Goal: Task Accomplishment & Management: Manage account settings

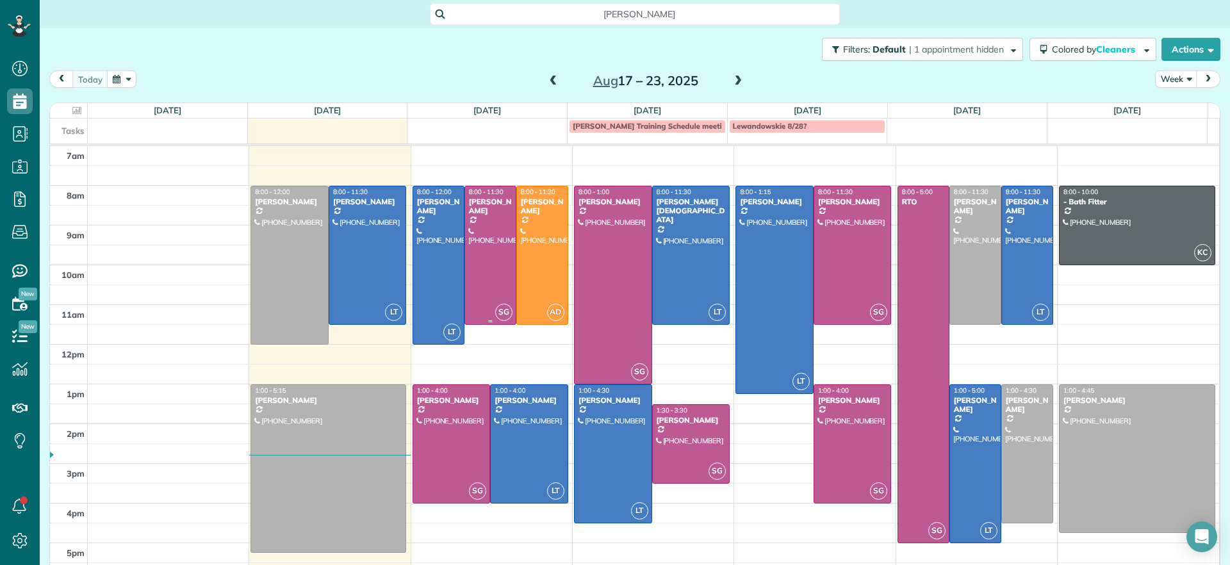
scroll to position [6, 6]
click at [435, 258] on div at bounding box center [438, 265] width 51 height 158
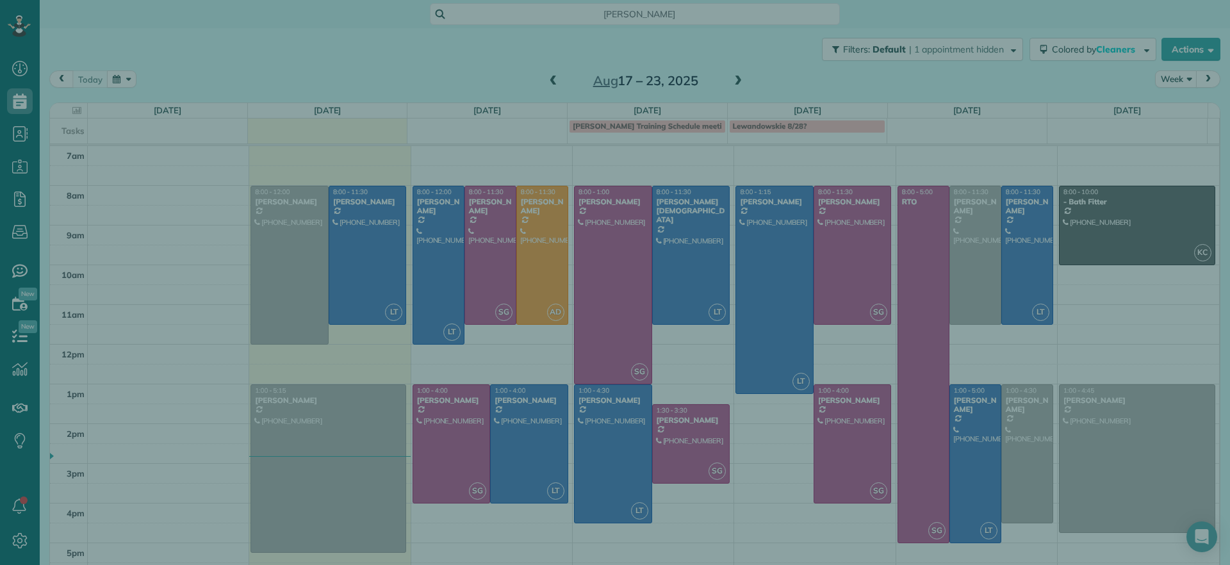
click at [504, 258] on div "Close Cleaners" at bounding box center [615, 282] width 1230 height 565
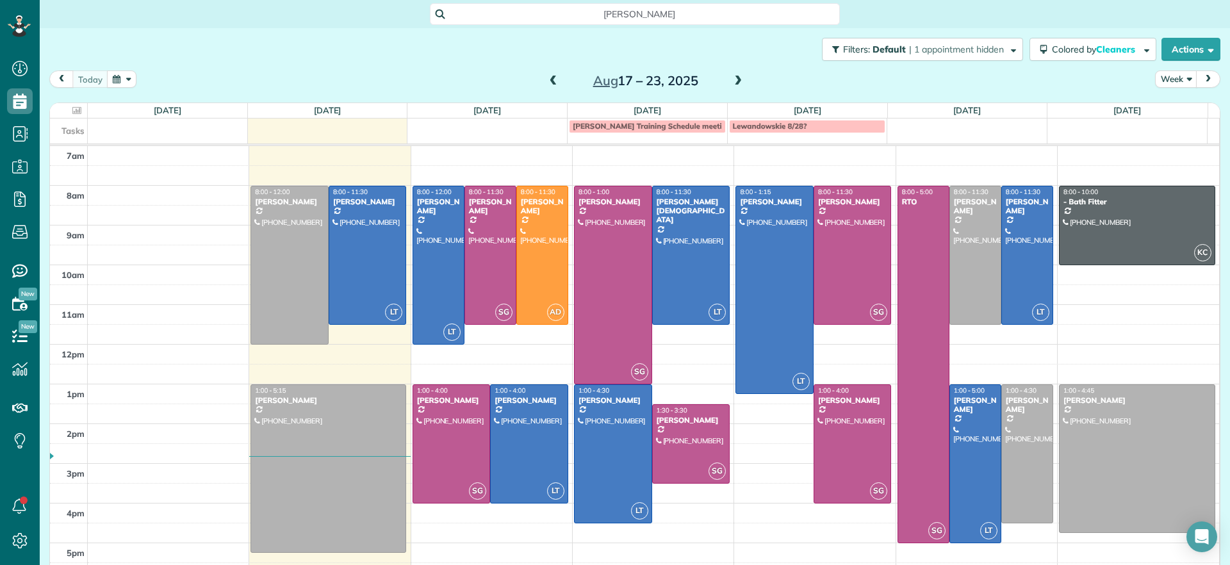
click at [491, 266] on div at bounding box center [490, 255] width 51 height 138
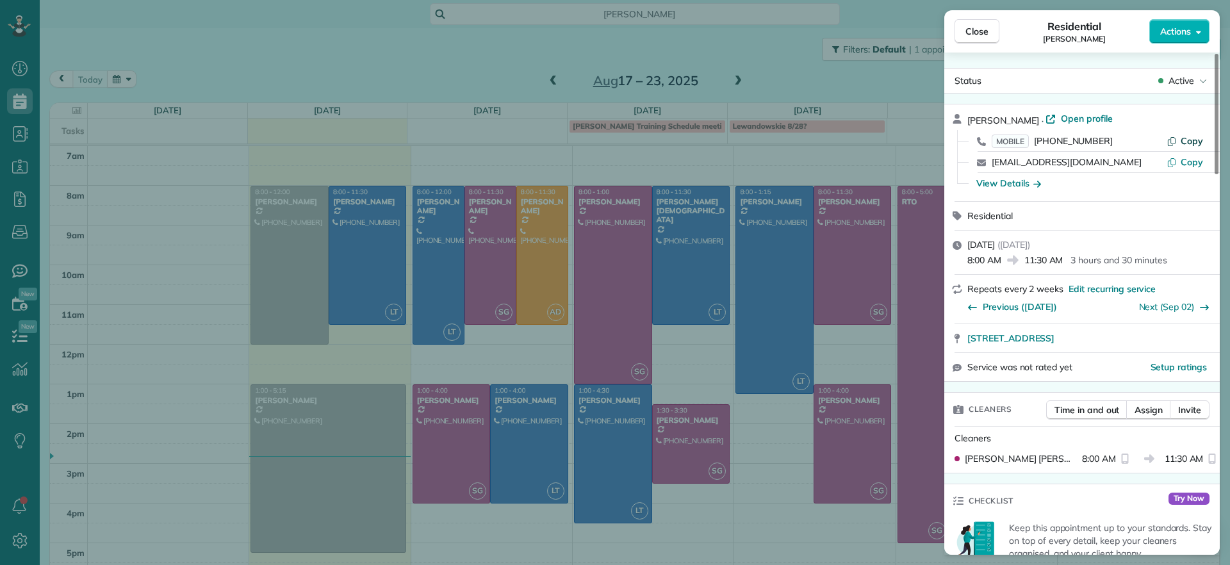
click at [1197, 143] on span "Copy" at bounding box center [1192, 141] width 22 height 12
click at [1190, 160] on span "Copy" at bounding box center [1192, 162] width 22 height 12
click at [1031, 186] on div "View Details" at bounding box center [1008, 183] width 65 height 13
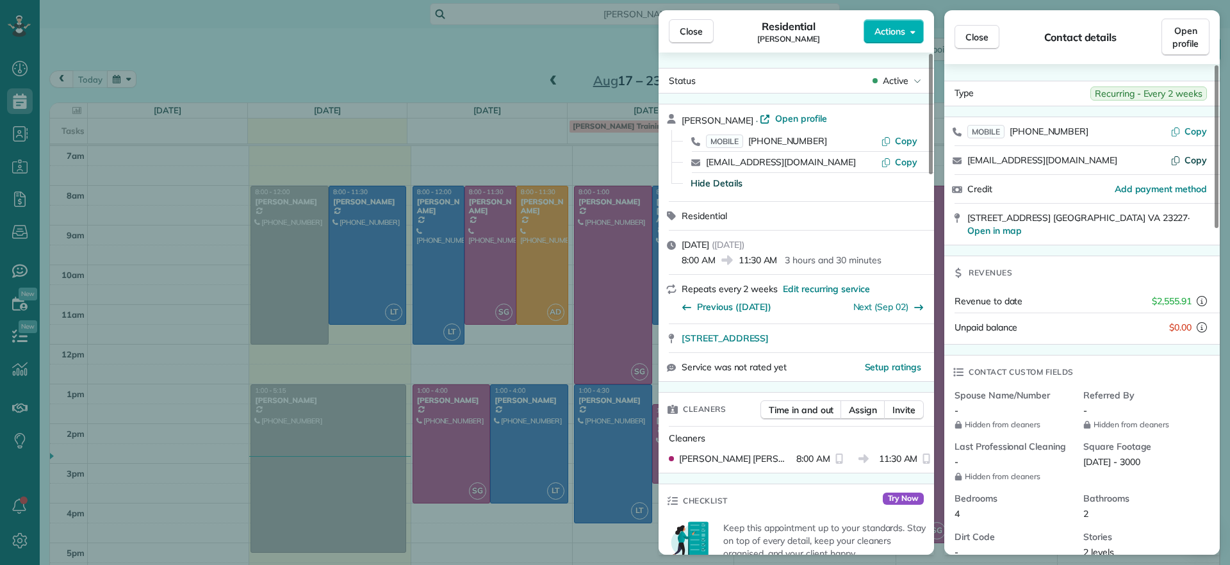
click at [1184, 163] on button "Copy" at bounding box center [1188, 160] width 37 height 13
click at [438, 439] on div "Close Residential [PERSON_NAME] Actions Status Active [PERSON_NAME] · Open prof…" at bounding box center [615, 282] width 1230 height 565
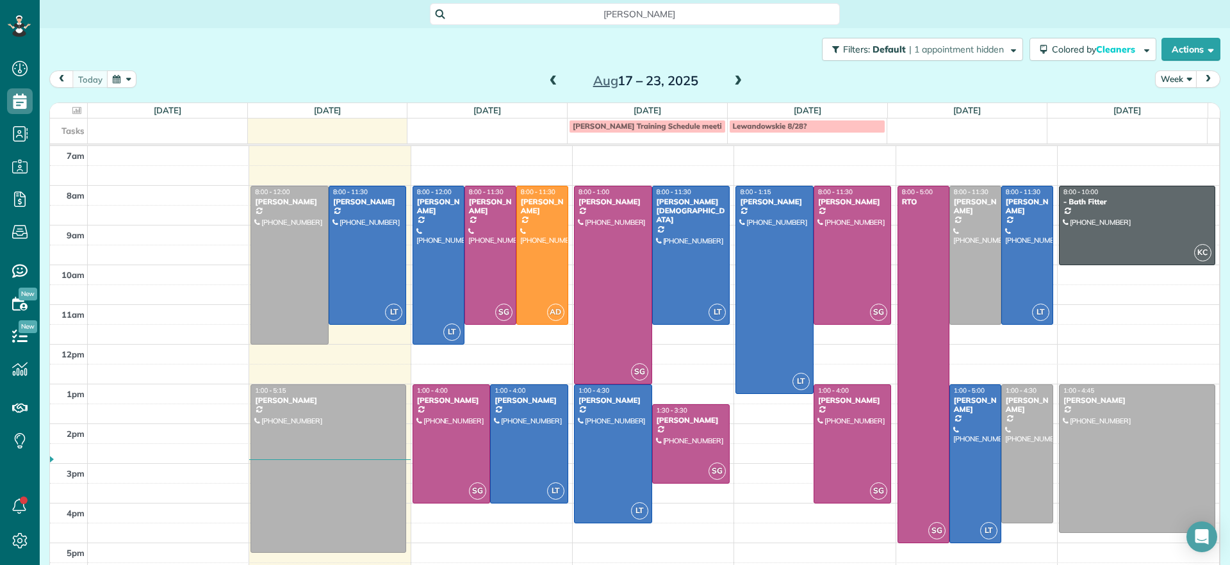
click at [438, 439] on div "Close Residential [PERSON_NAME] Actions Status Active [PERSON_NAME] · Open prof…" at bounding box center [615, 282] width 1230 height 565
click at [438, 439] on div at bounding box center [451, 444] width 77 height 118
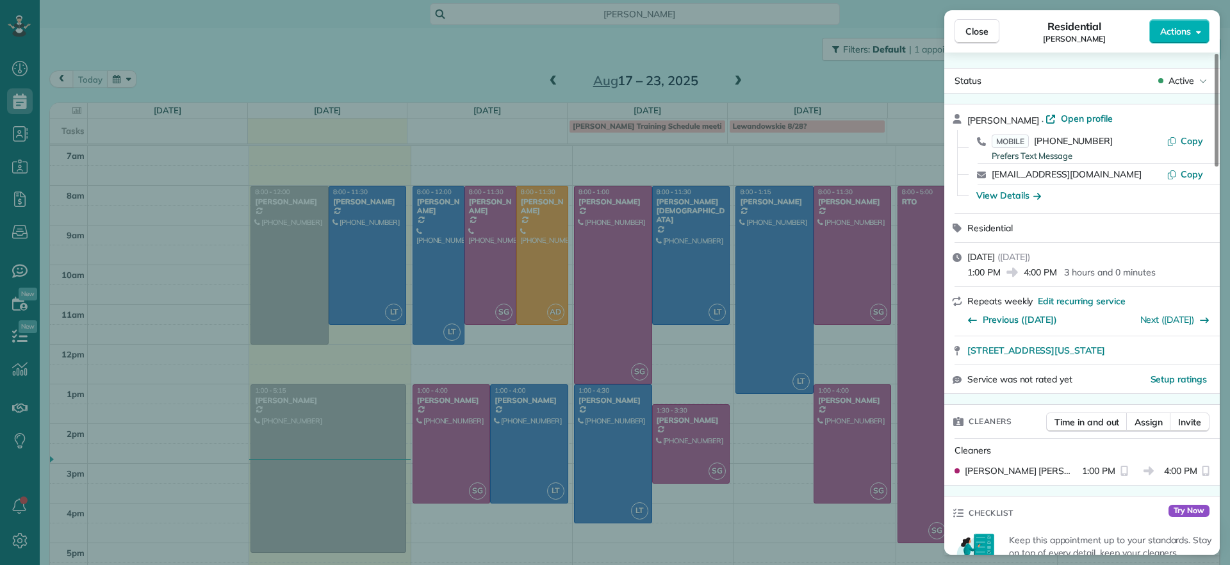
click at [438, 439] on div "Close Residential [PERSON_NAME] Actions Status Active [PERSON_NAME] · Open prof…" at bounding box center [615, 282] width 1230 height 565
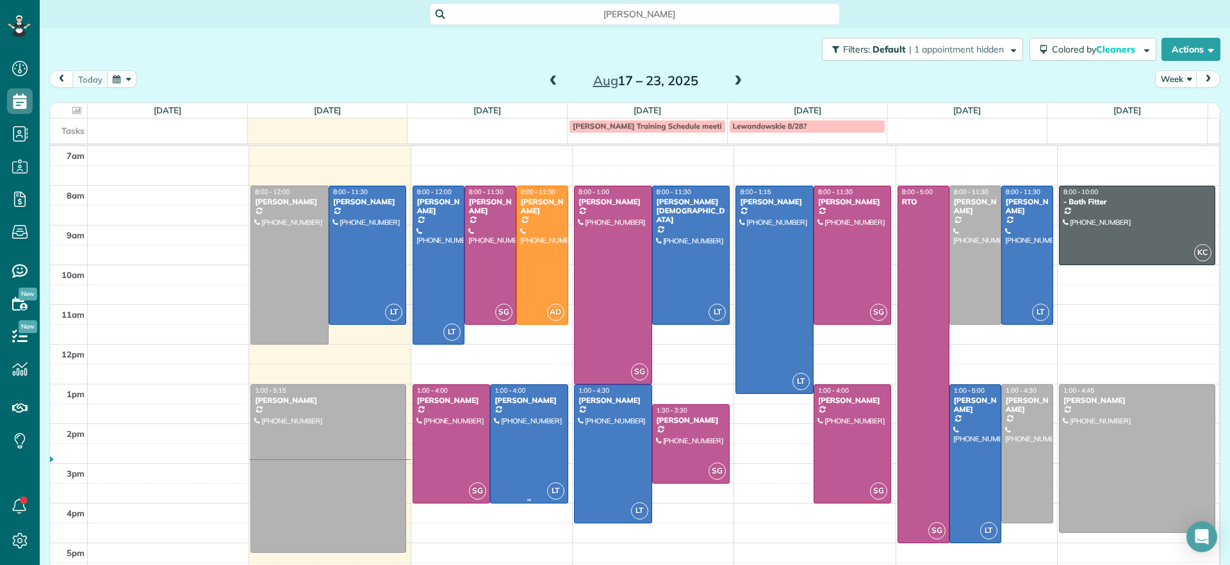
click at [467, 408] on div at bounding box center [451, 444] width 77 height 118
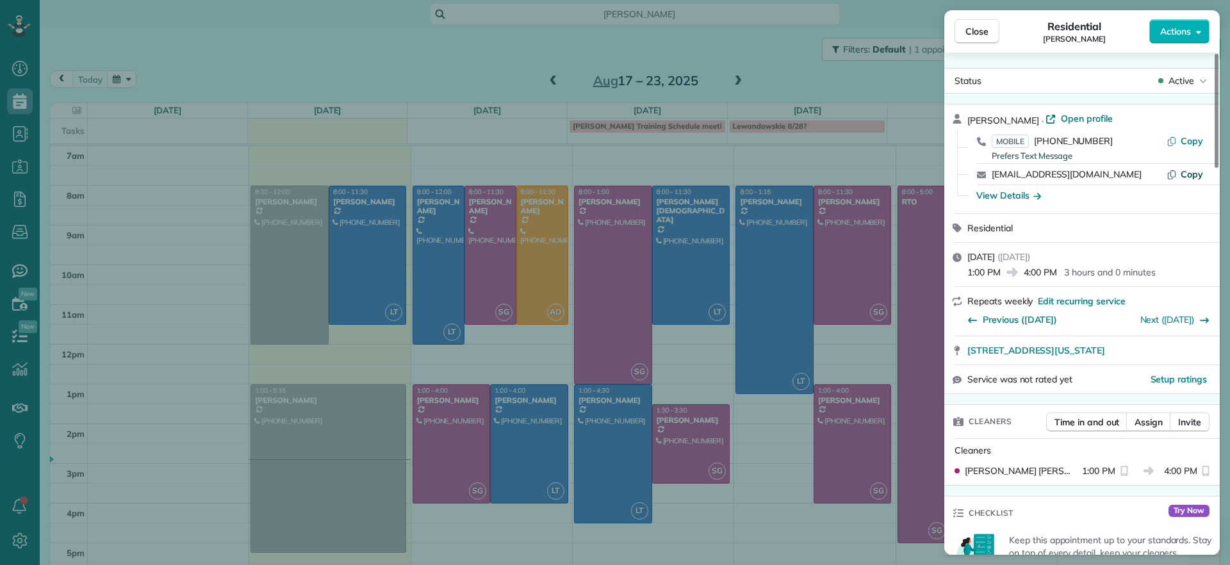
click at [1193, 177] on span "Copy" at bounding box center [1192, 174] width 22 height 12
click at [776, 322] on div "Close Residential [PERSON_NAME] Actions Status Active [PERSON_NAME] · Open prof…" at bounding box center [615, 282] width 1230 height 565
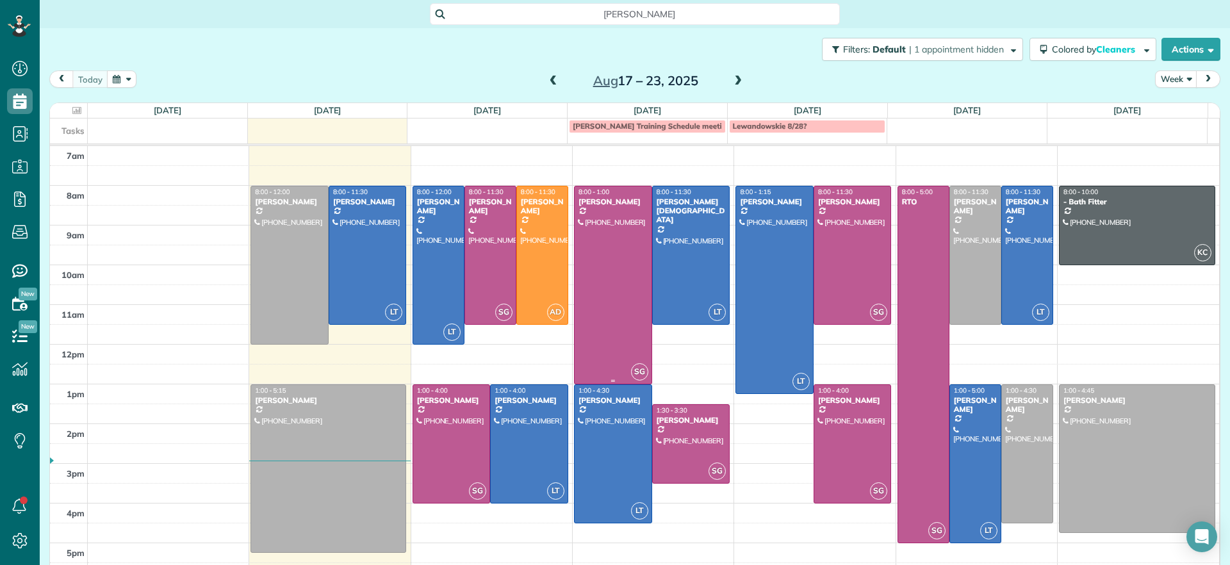
click at [575, 288] on div at bounding box center [613, 284] width 77 height 197
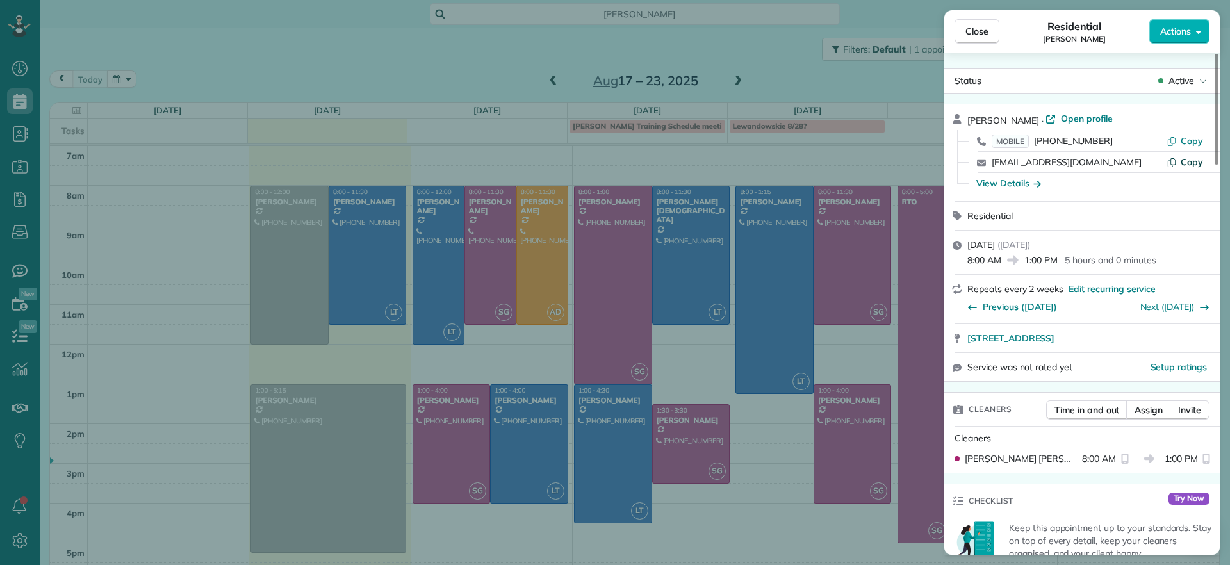
click at [1179, 161] on button "Copy" at bounding box center [1185, 162] width 37 height 13
click at [667, 442] on div "Close Residential [PERSON_NAME] Actions Status Active [PERSON_NAME] · Open prof…" at bounding box center [615, 282] width 1230 height 565
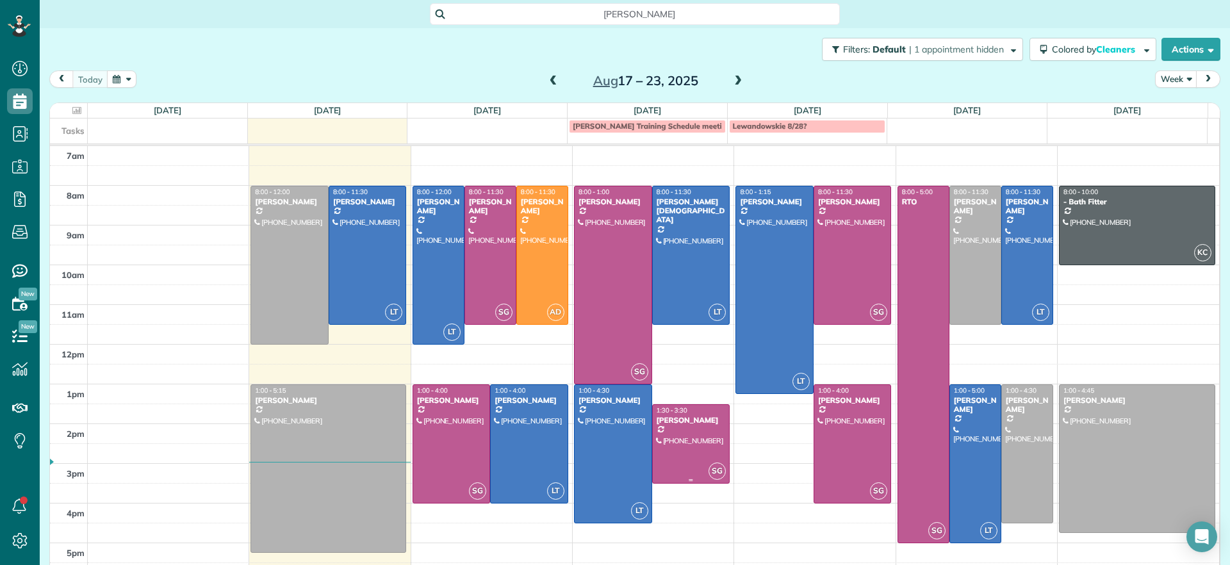
click at [692, 423] on div "[PERSON_NAME]" at bounding box center [691, 420] width 70 height 9
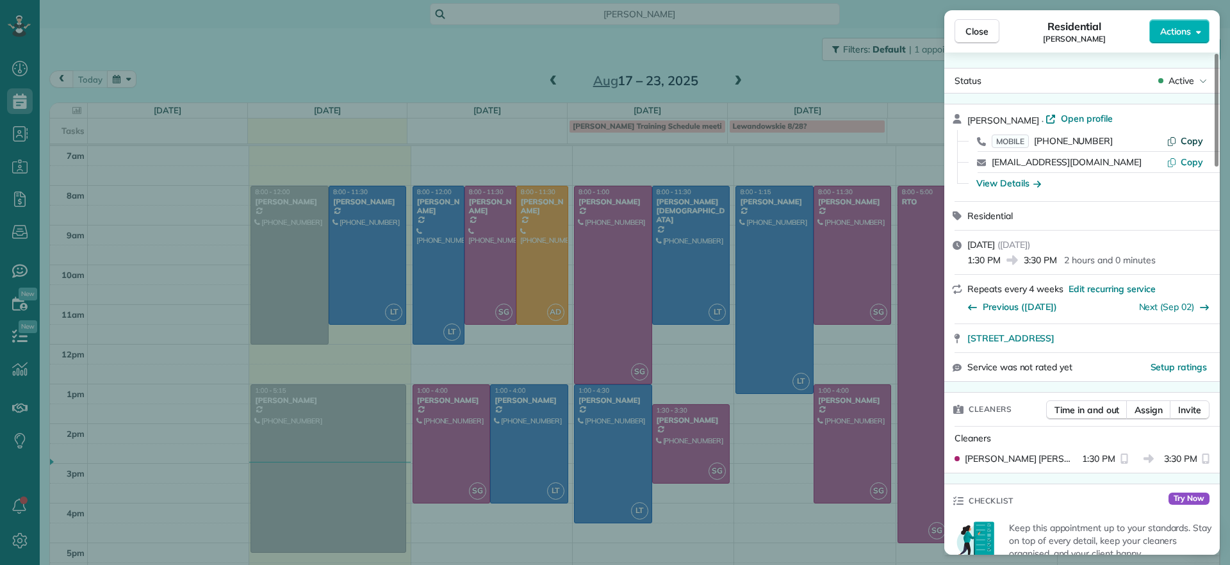
click at [1182, 141] on span "Copy" at bounding box center [1192, 141] width 22 height 12
click at [1189, 158] on span "Copy" at bounding box center [1192, 162] width 22 height 12
click at [709, 538] on div "Close Residential [PERSON_NAME] Actions Status Active [PERSON_NAME] · Open prof…" at bounding box center [615, 282] width 1230 height 565
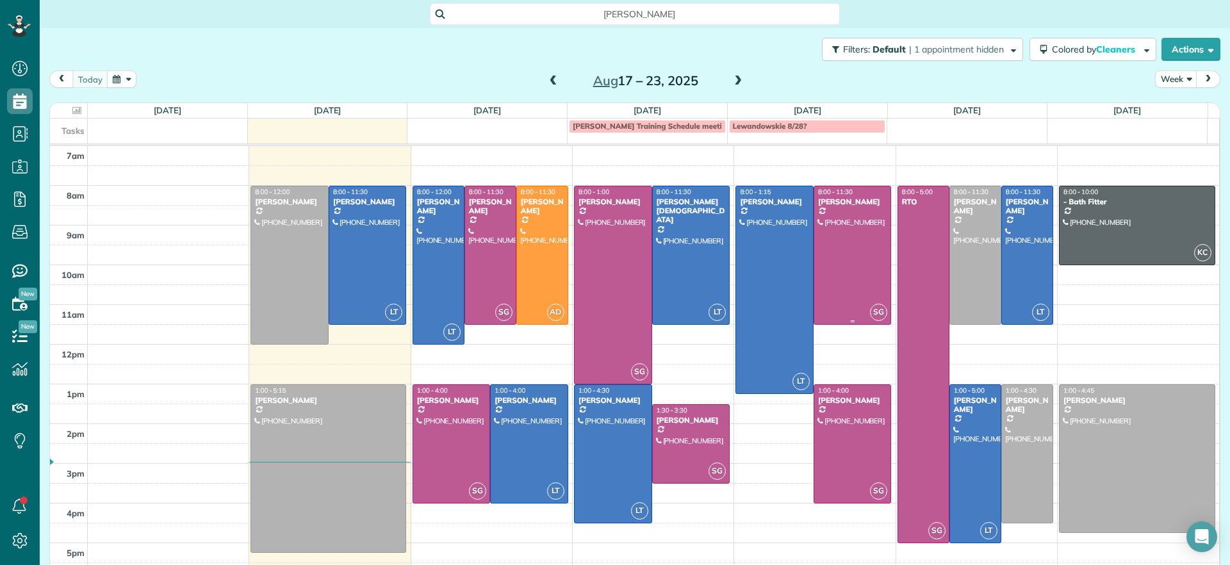
click at [826, 307] on div at bounding box center [852, 255] width 77 height 138
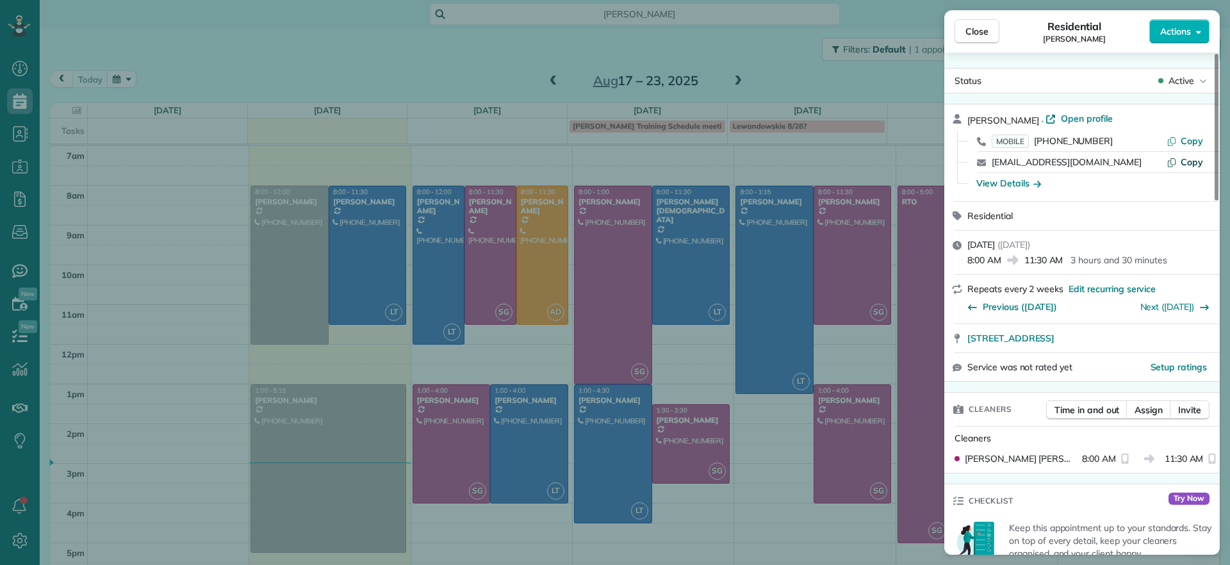
click at [1195, 158] on span "Copy" at bounding box center [1192, 162] width 22 height 12
click at [489, 67] on div "Close Residential [PERSON_NAME] Actions Status Active [PERSON_NAME] · Open prof…" at bounding box center [615, 282] width 1230 height 565
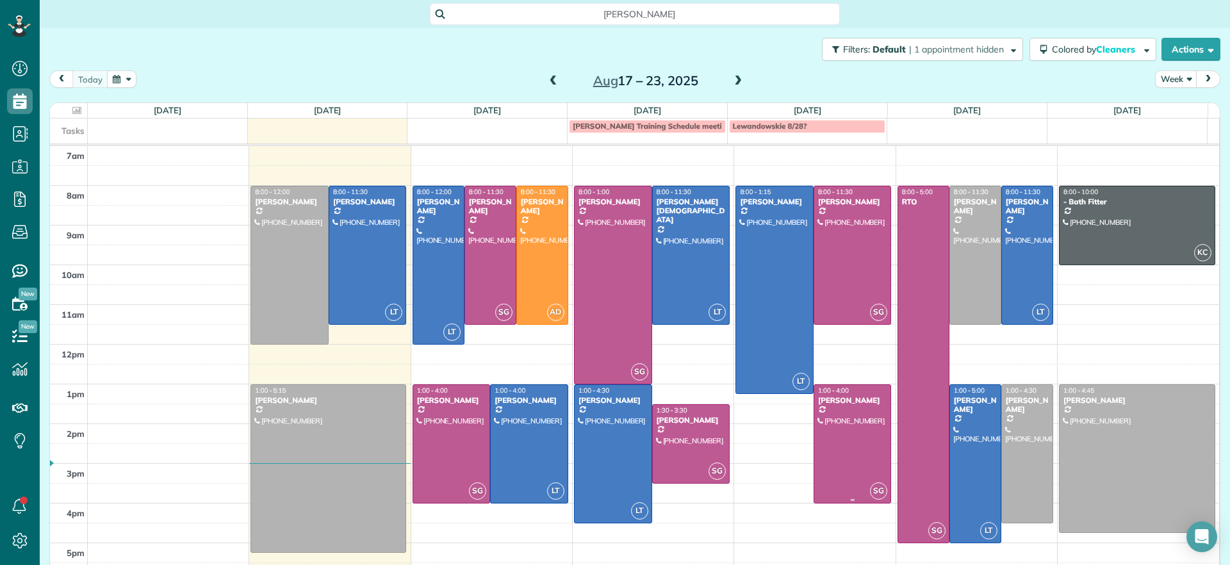
click at [851, 406] on div at bounding box center [852, 444] width 77 height 118
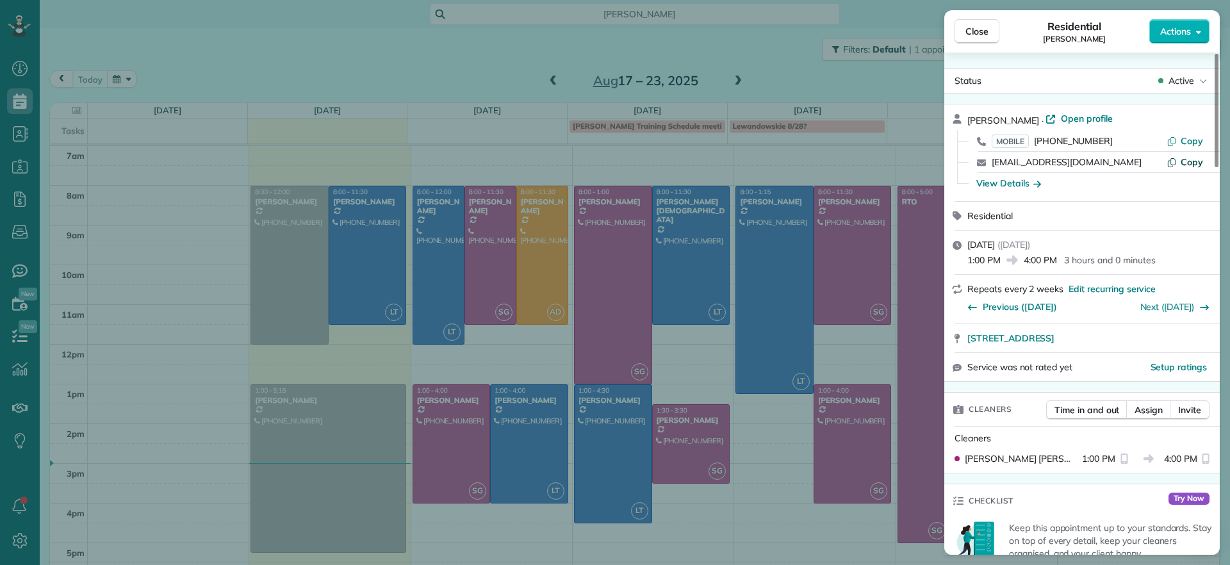
click at [1192, 161] on span "Copy" at bounding box center [1192, 162] width 22 height 12
click at [789, 463] on div "Close Residential [PERSON_NAME] Actions Status Active [PERSON_NAME] · Open prof…" at bounding box center [615, 282] width 1230 height 565
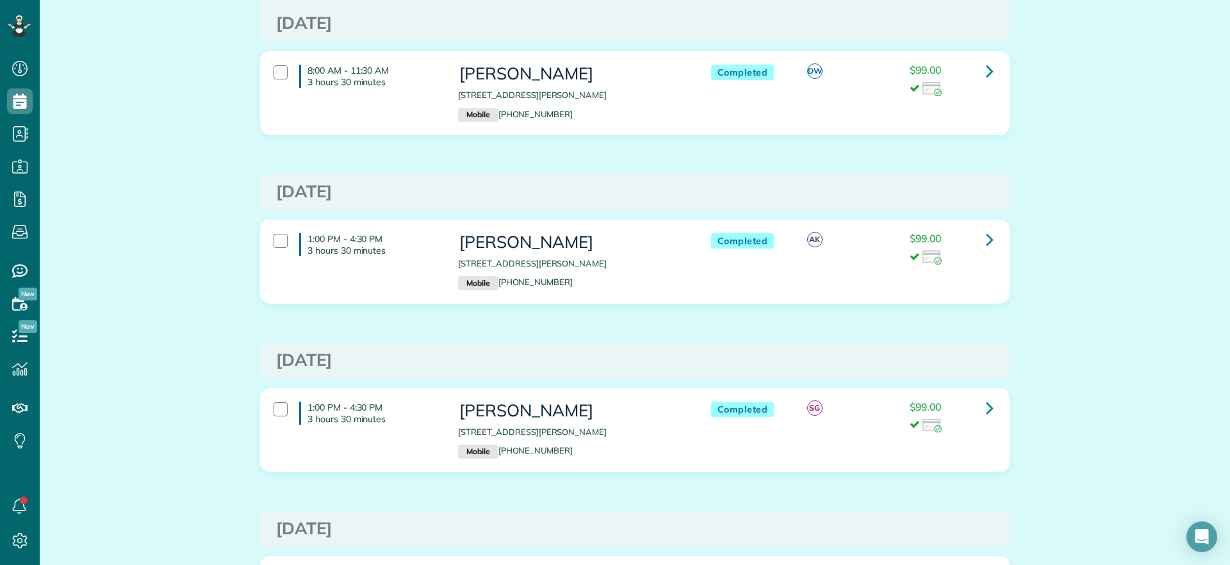
scroll to position [7320, 0]
